Goal: Information Seeking & Learning: Find specific fact

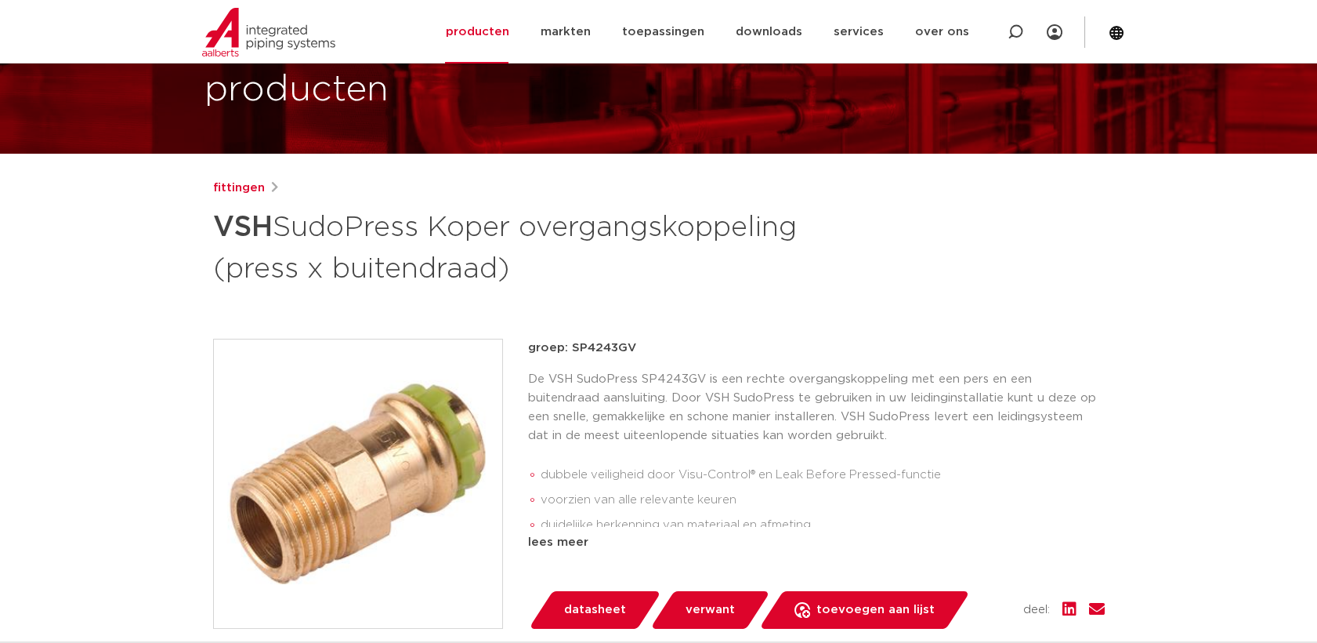
scroll to position [174, 0]
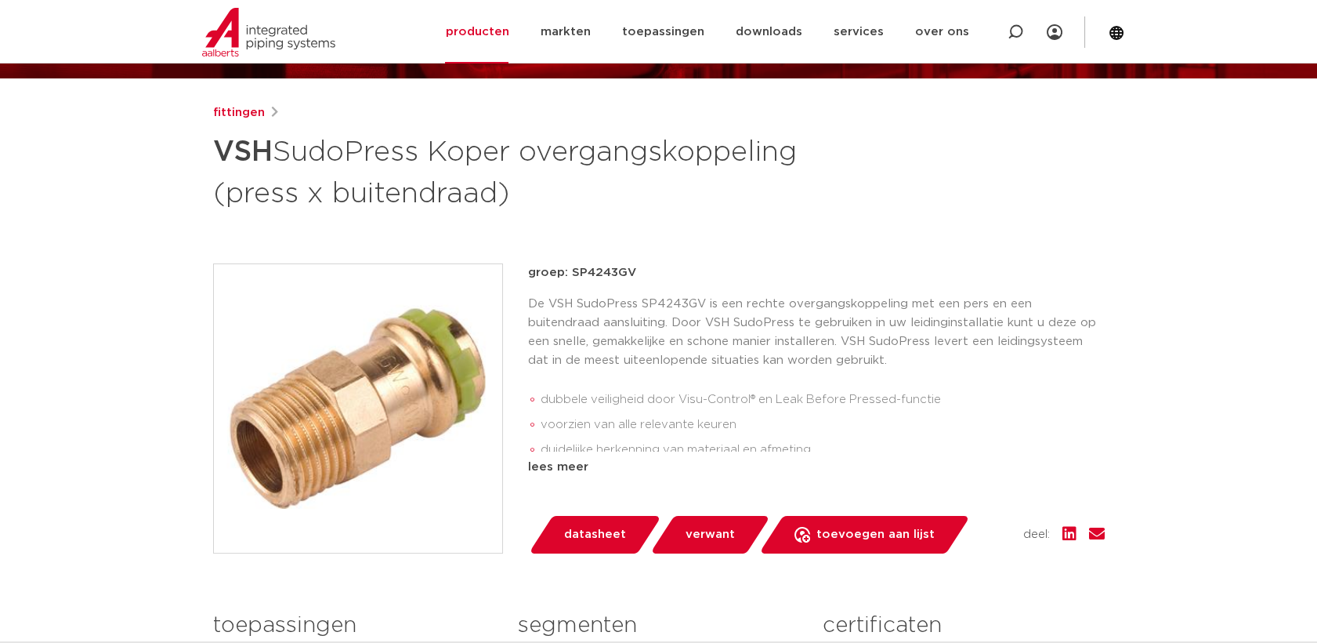
drag, startPoint x: 635, startPoint y: 276, endPoint x: 570, endPoint y: 276, distance: 64.3
click at [570, 276] on p "groep: SP4243GV" at bounding box center [816, 272] width 577 height 19
copy p "SP4243GV"
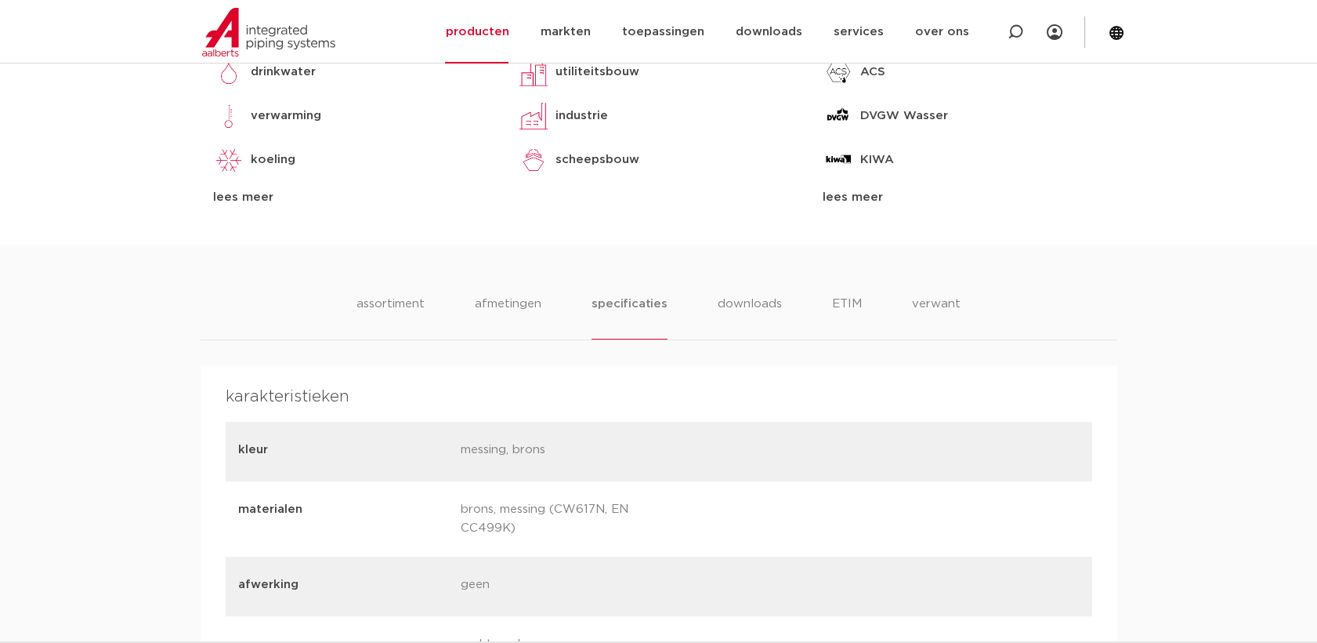
scroll to position [784, 0]
click at [493, 305] on li "afmetingen" at bounding box center [508, 317] width 68 height 45
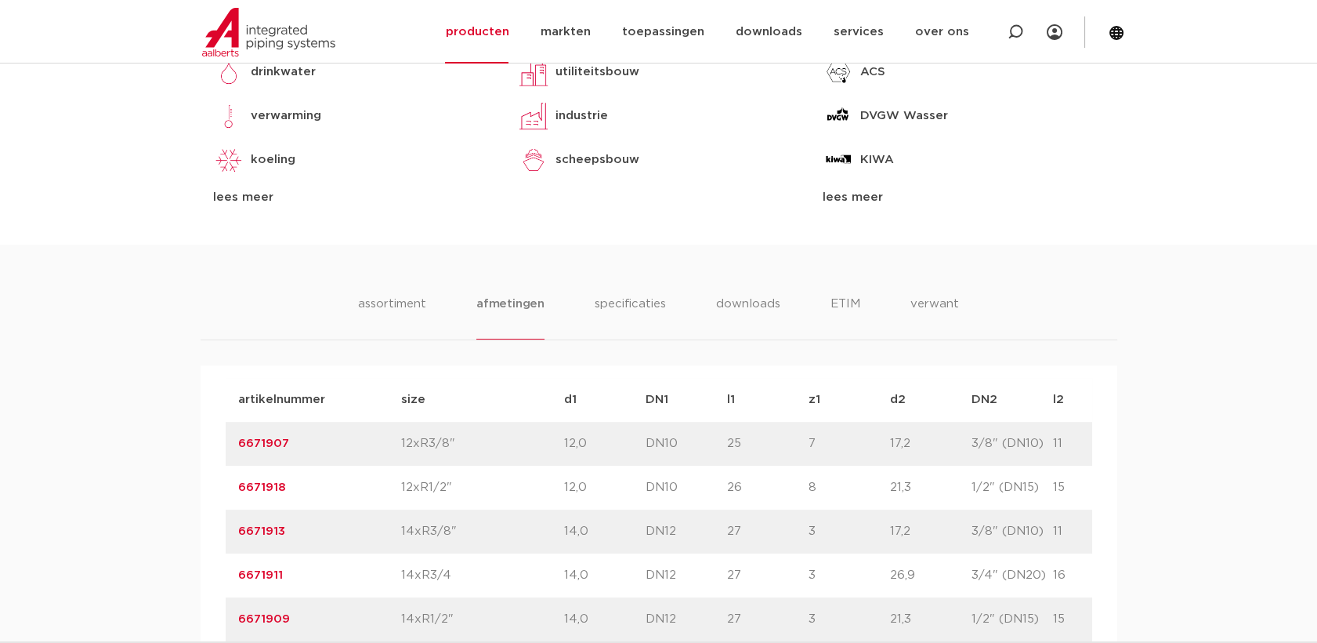
drag, startPoint x: 299, startPoint y: 444, endPoint x: 233, endPoint y: 440, distance: 66.7
click at [233, 440] on div "artikelnummer 6671907 size 12xR3/8"" at bounding box center [727, 444] width 1003 height 44
drag, startPoint x: 233, startPoint y: 440, endPoint x: 251, endPoint y: 444, distance: 18.3
copy link "6671907"
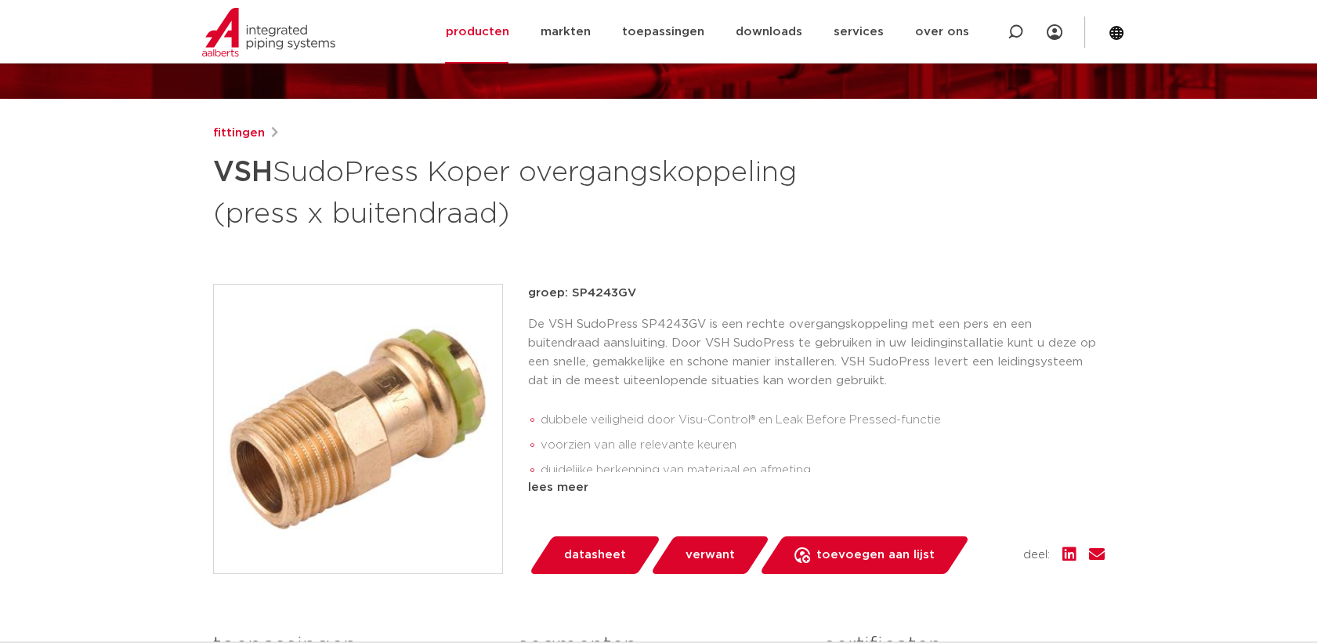
scroll to position [174, 0]
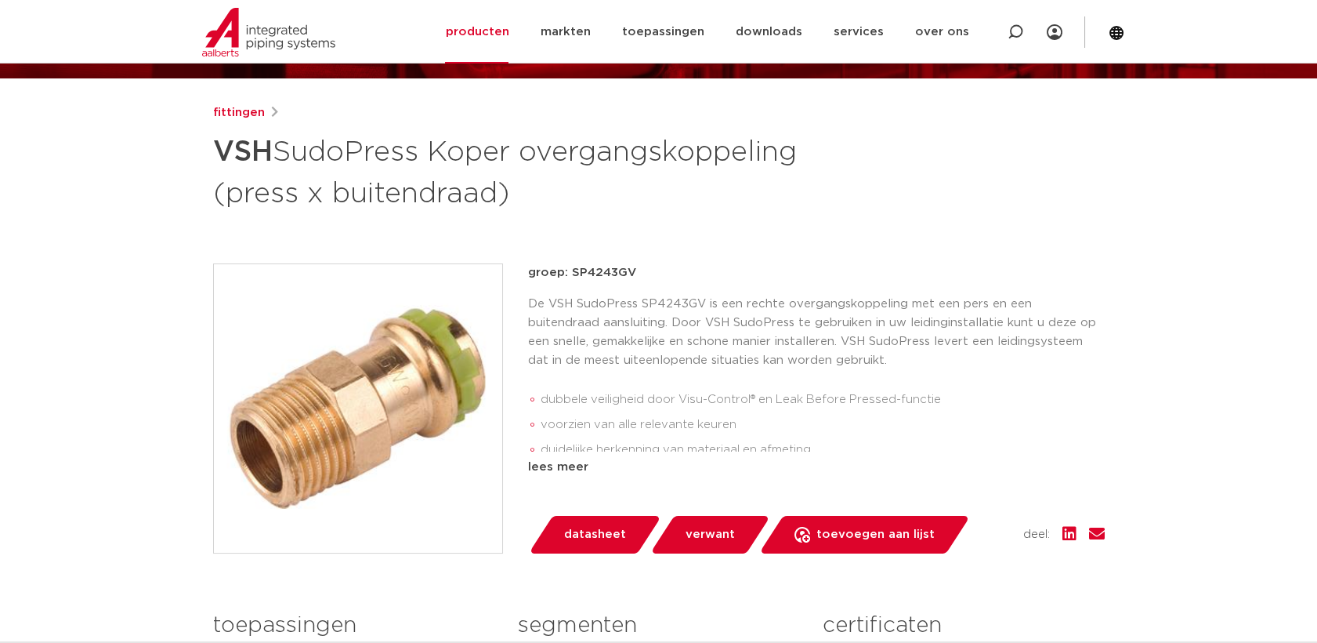
drag, startPoint x: 650, startPoint y: 276, endPoint x: 571, endPoint y: 273, distance: 78.4
click at [570, 273] on p "groep: SP4243GV" at bounding box center [816, 272] width 577 height 19
copy p "SP4243GV"
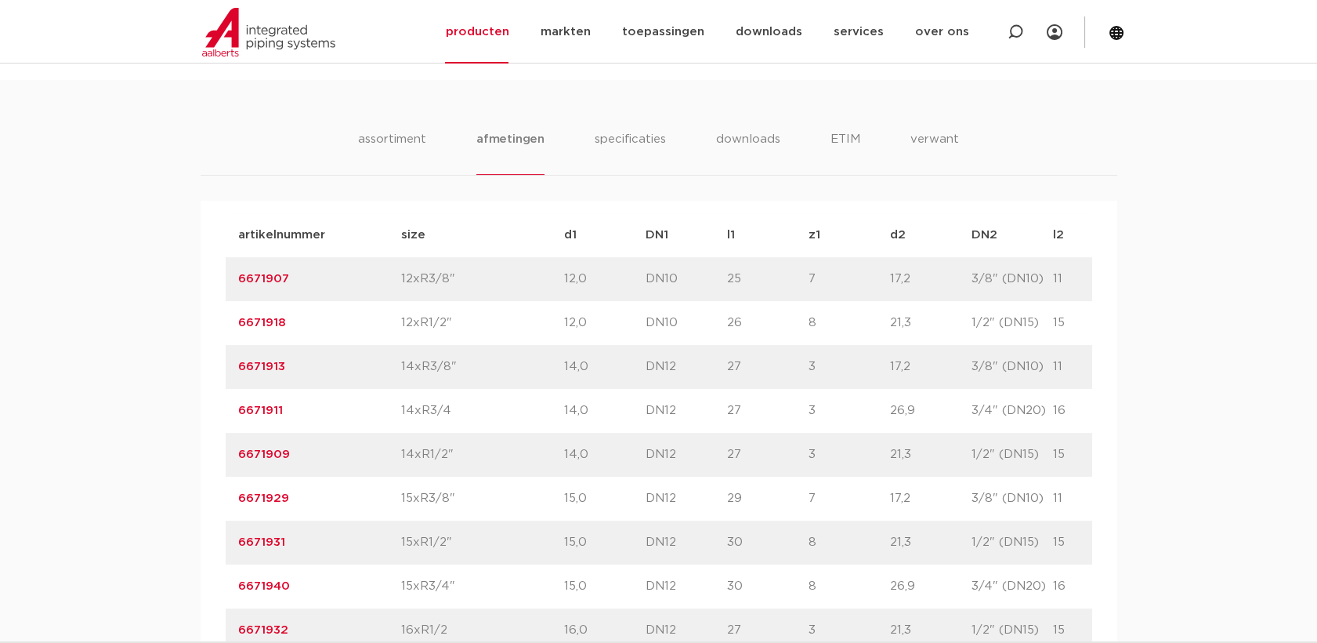
scroll to position [958, 0]
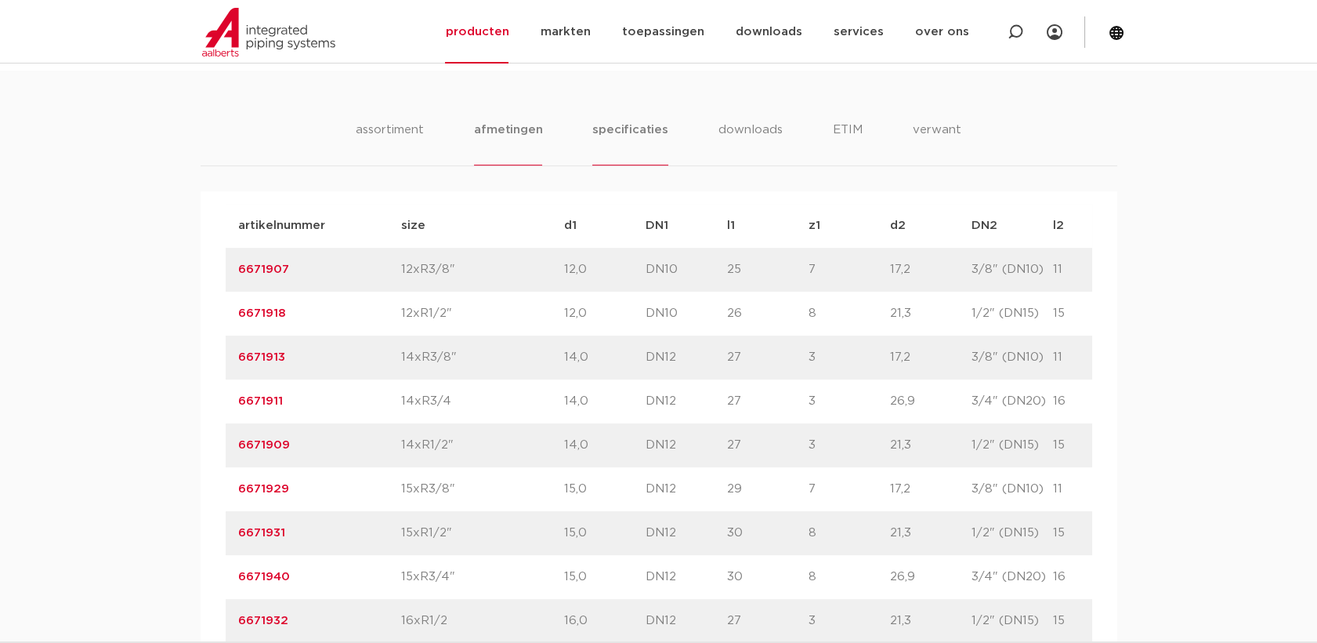
click at [609, 136] on li "specificaties" at bounding box center [629, 143] width 75 height 45
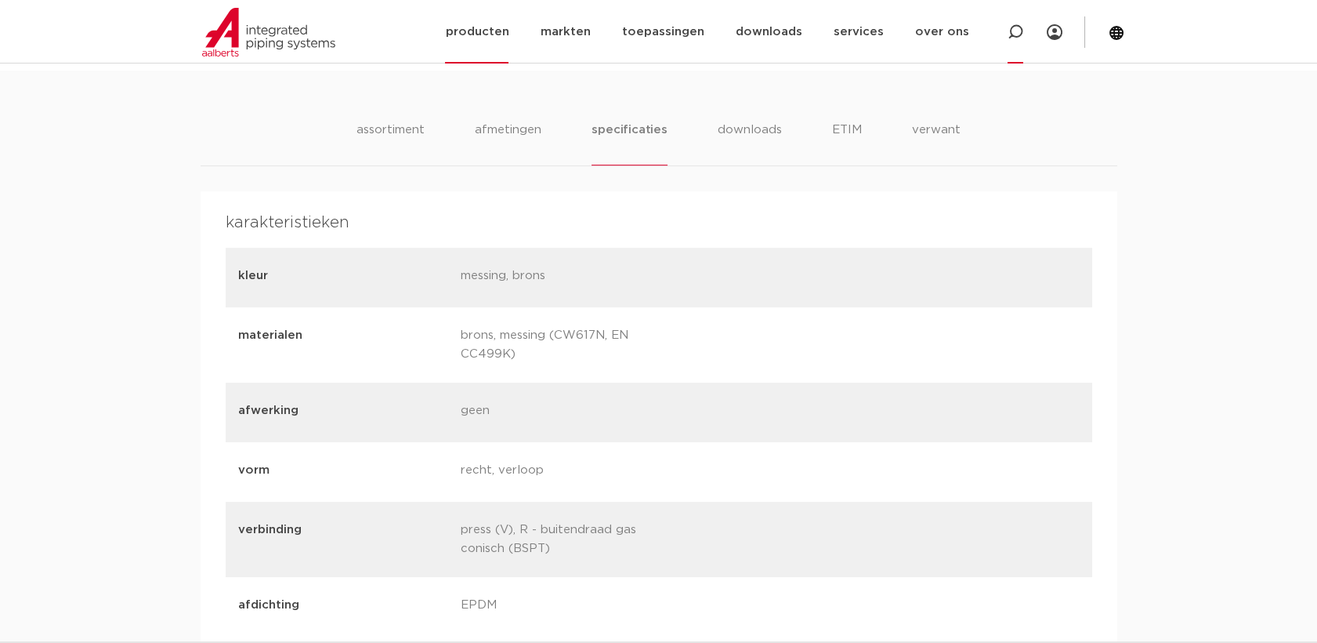
click at [1014, 28] on icon at bounding box center [1016, 32] width 16 height 16
paste input "6270G"
type input "6270G"
click button "Zoeken" at bounding box center [0, 0] width 0 height 0
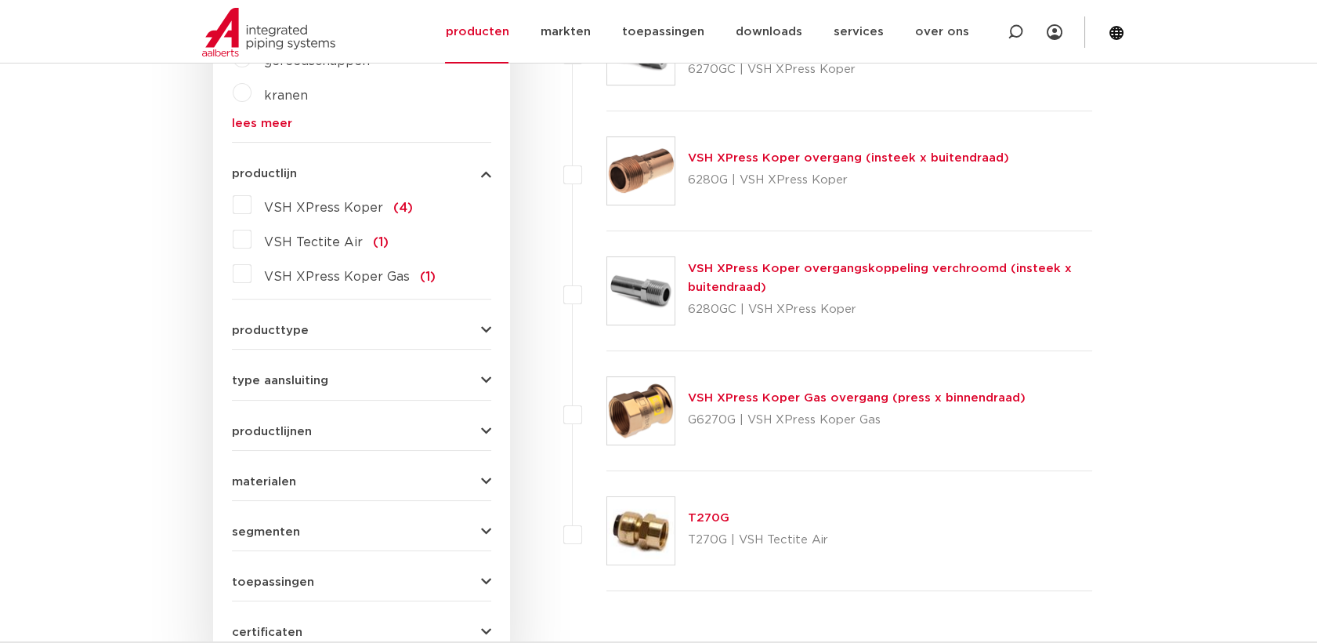
scroll to position [182, 0]
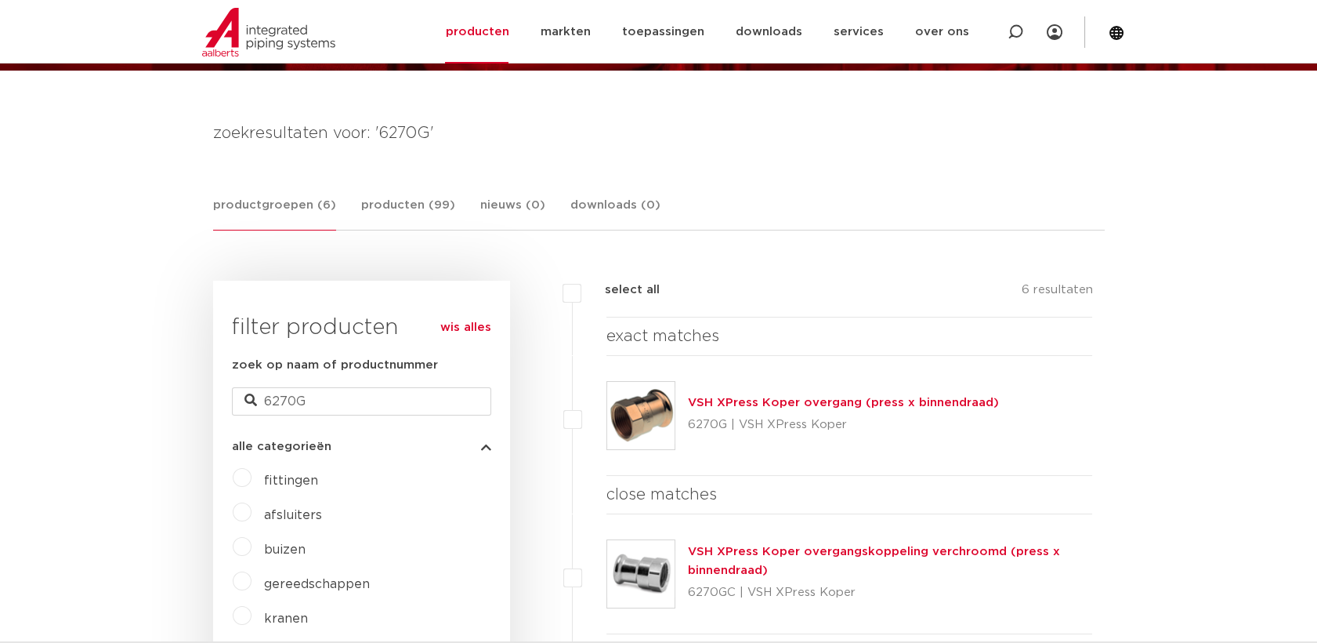
click at [633, 418] on img at bounding box center [640, 415] width 67 height 67
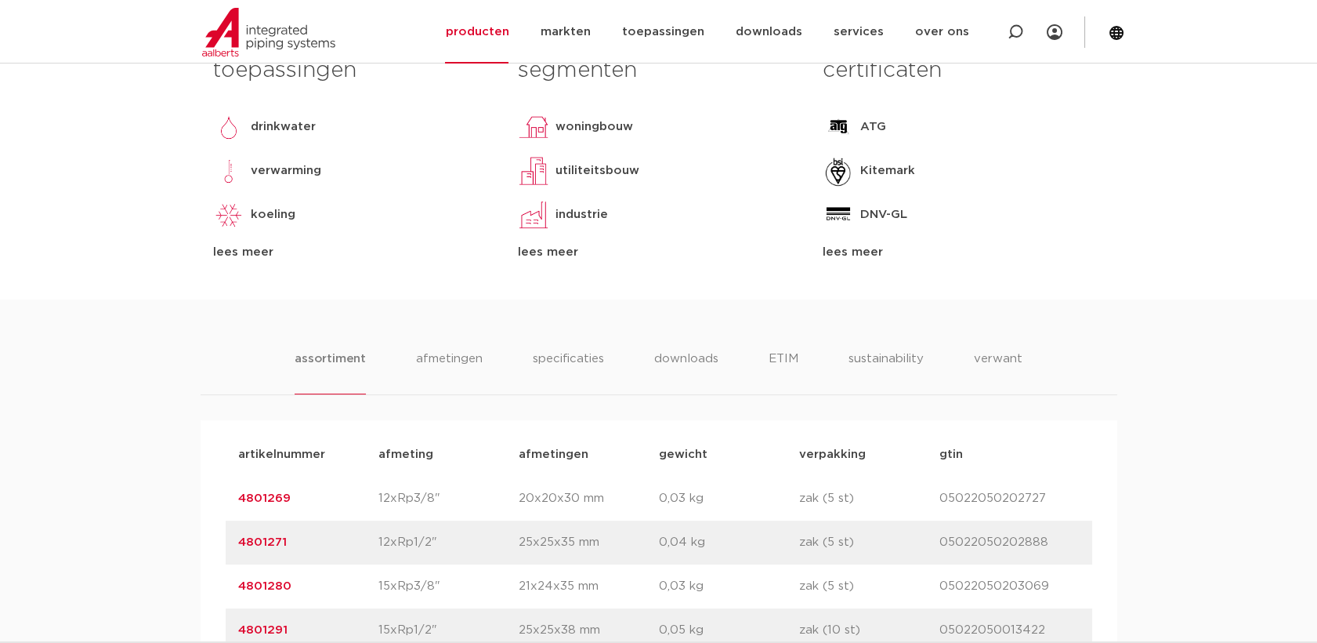
scroll to position [784, 0]
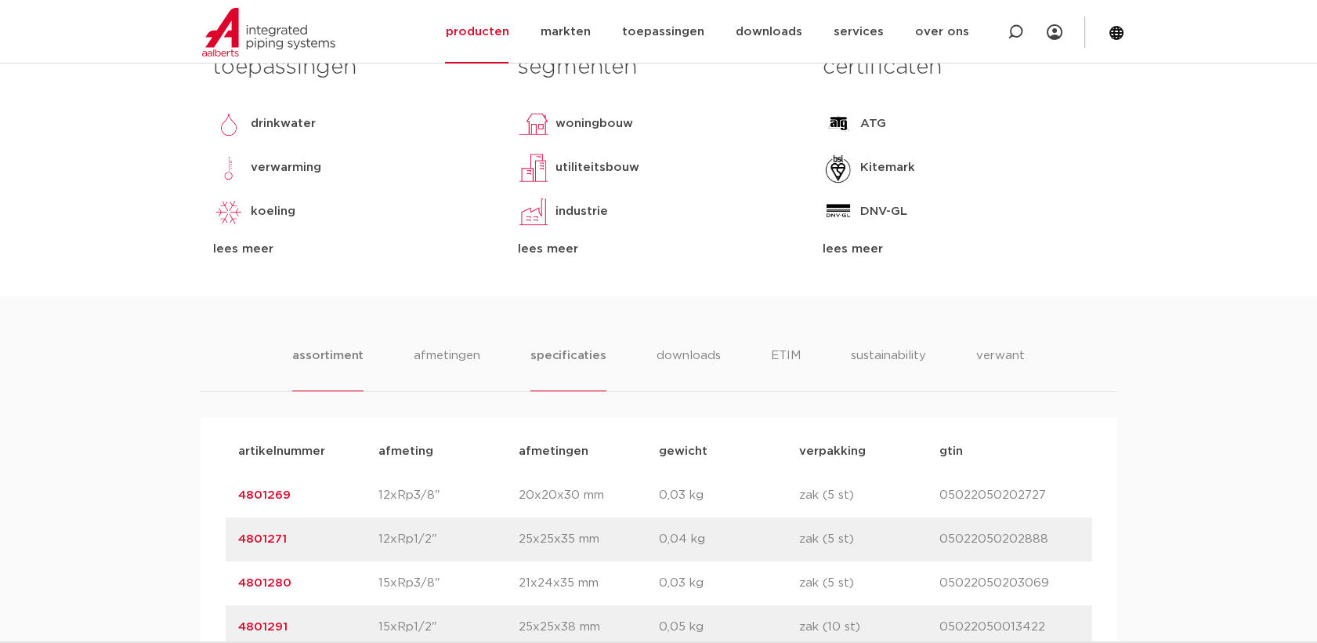
click at [592, 360] on li "specificaties" at bounding box center [567, 368] width 75 height 45
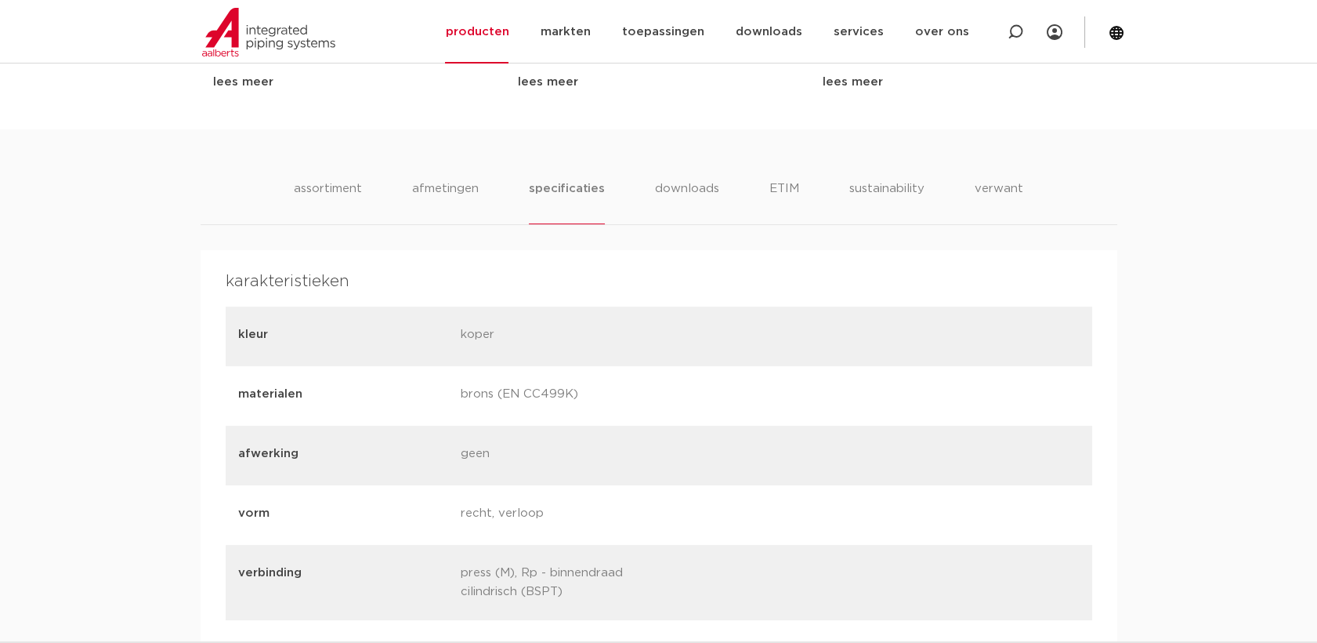
scroll to position [958, 0]
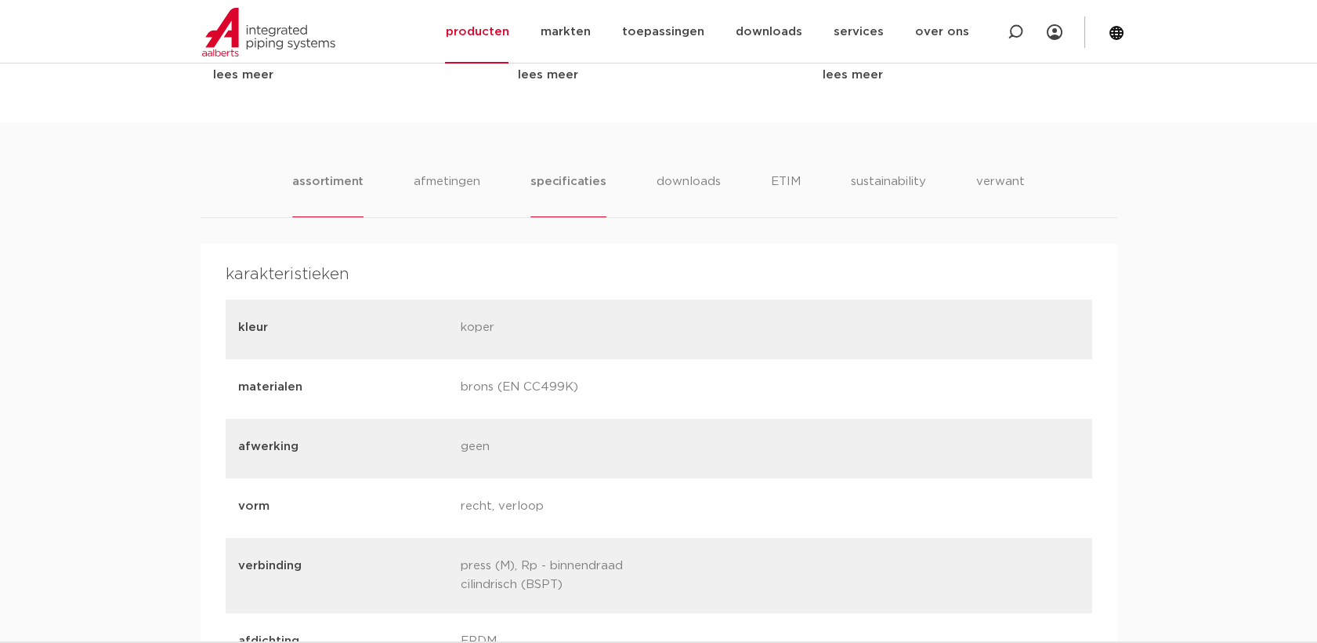
click at [332, 191] on li "assortiment" at bounding box center [327, 194] width 71 height 45
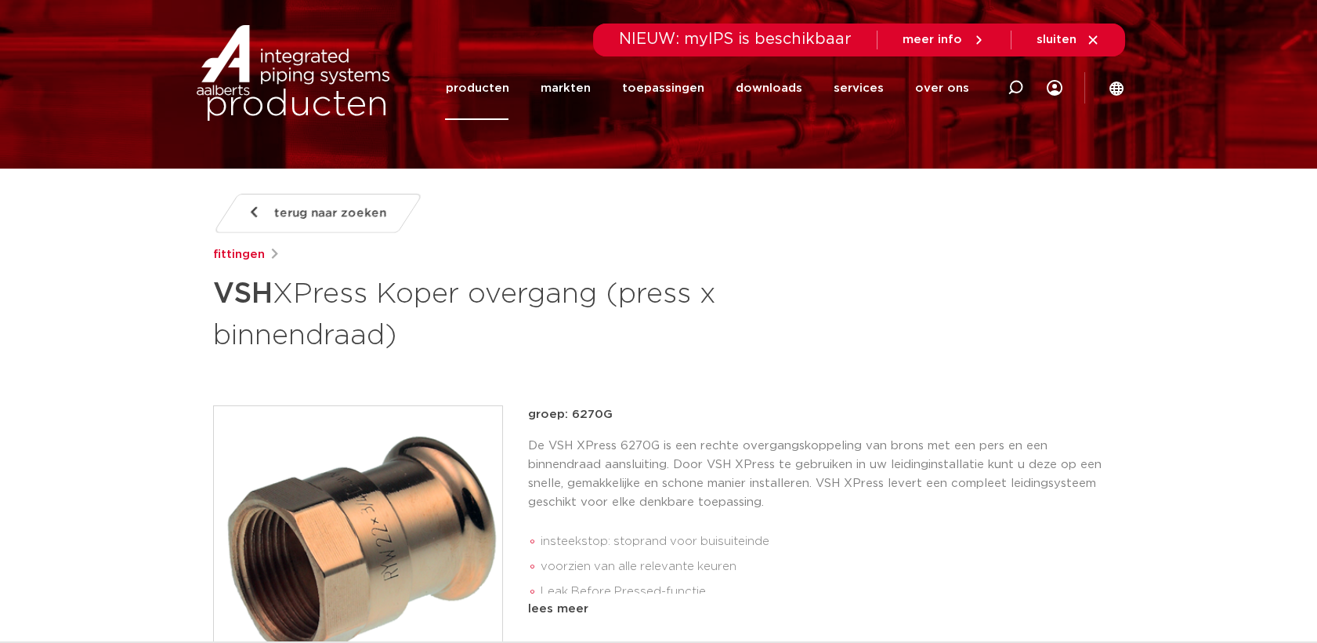
scroll to position [0, 0]
